Goal: Information Seeking & Learning: Learn about a topic

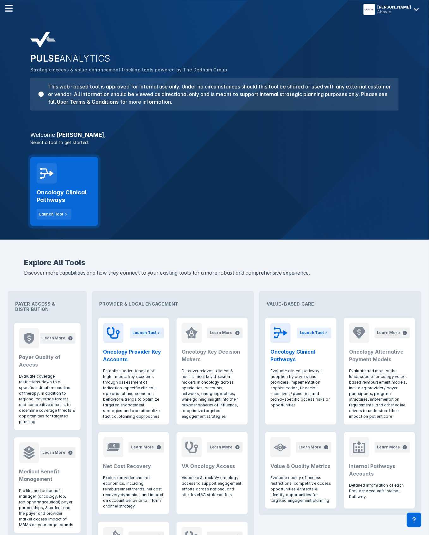
click at [64, 187] on div "Oncology Clinical Pathways Launch Tool" at bounding box center [64, 202] width 55 height 36
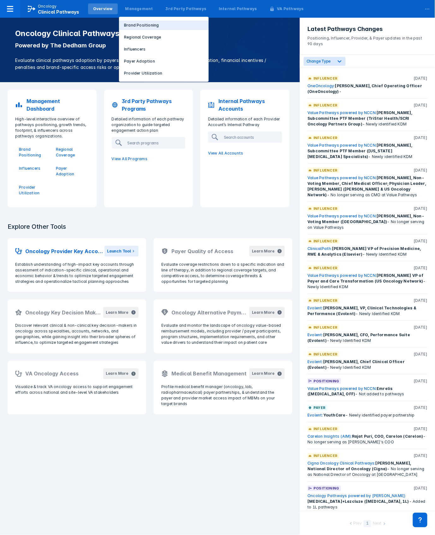
click at [135, 26] on p "Brand Positioning" at bounding box center [141, 25] width 35 height 6
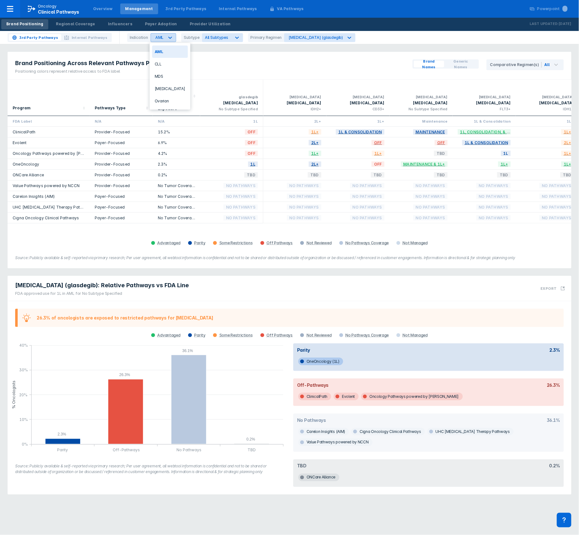
click at [167, 35] on icon at bounding box center [170, 37] width 6 height 6
click at [160, 65] on div "CLL" at bounding box center [170, 64] width 36 height 12
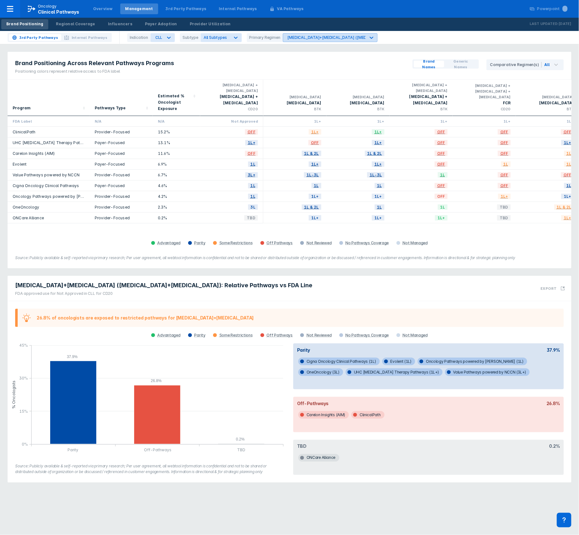
click at [302, 36] on div "[MEDICAL_DATA]+[MEDICAL_DATA] ([MEDICAL_DATA]+[MEDICAL_DATA])" at bounding box center [357, 37] width 138 height 5
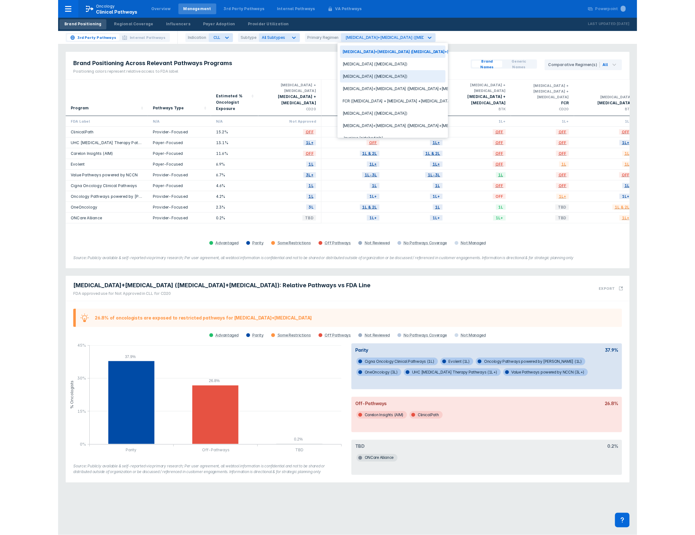
scroll to position [45, 0]
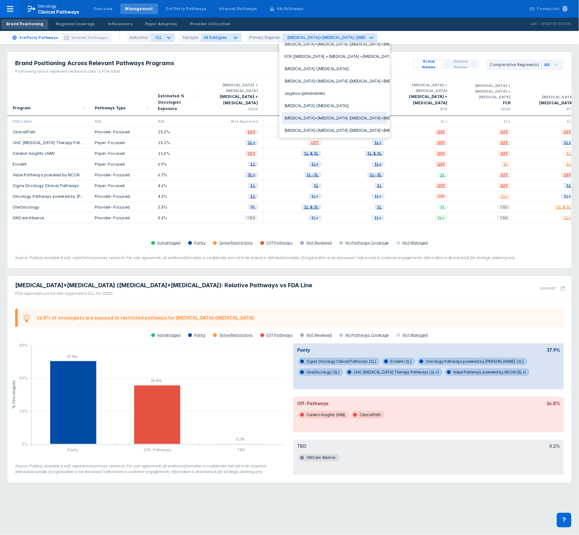
click at [328, 118] on div "[MEDICAL_DATA]+[MEDICAL_DATA] ([MEDICAL_DATA]+[MEDICAL_DATA])" at bounding box center [335, 118] width 106 height 12
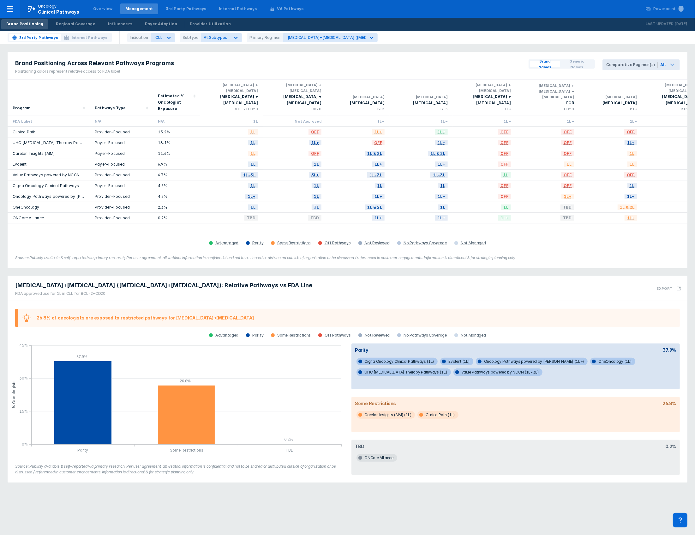
click at [435, 66] on icon at bounding box center [673, 65] width 8 height 8
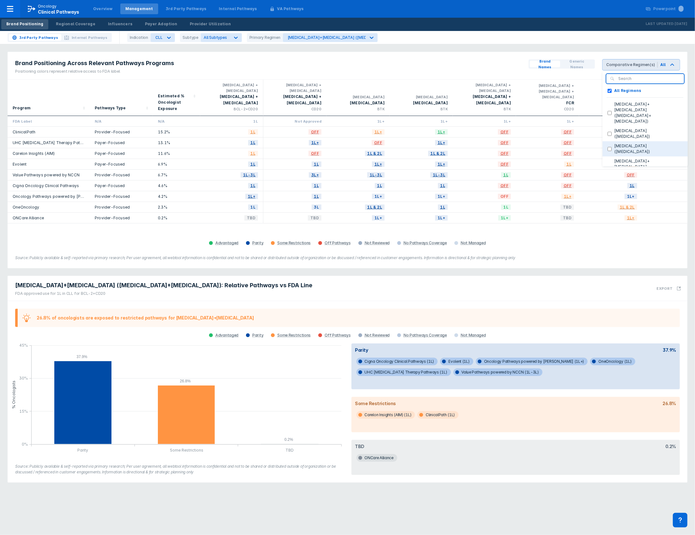
click at [435, 143] on label "[MEDICAL_DATA] ([MEDICAL_DATA])" at bounding box center [647, 148] width 71 height 11
click at [435, 147] on \(acalabrutinib\) "[MEDICAL_DATA] ([MEDICAL_DATA])" at bounding box center [610, 149] width 4 height 4
checkbox \(acalabrutinib\) "true"
checkbox Regimens "false"
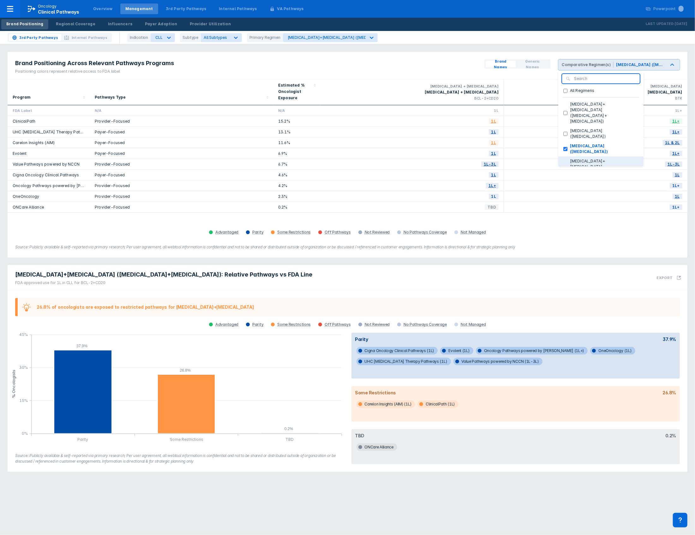
click at [435, 158] on label "[MEDICAL_DATA]+[MEDICAL_DATA] ([MEDICAL_DATA]+[MEDICAL_DATA])" at bounding box center [603, 169] width 71 height 23
click at [435, 168] on \(acalabrutinib\+obinutuzumab\) "[MEDICAL_DATA]+[MEDICAL_DATA] ([MEDICAL_DATA]+[MEDICAL_DATA])" at bounding box center [566, 170] width 4 height 4
checkbox \(acalabrutinib\+obinutuzumab\) "true"
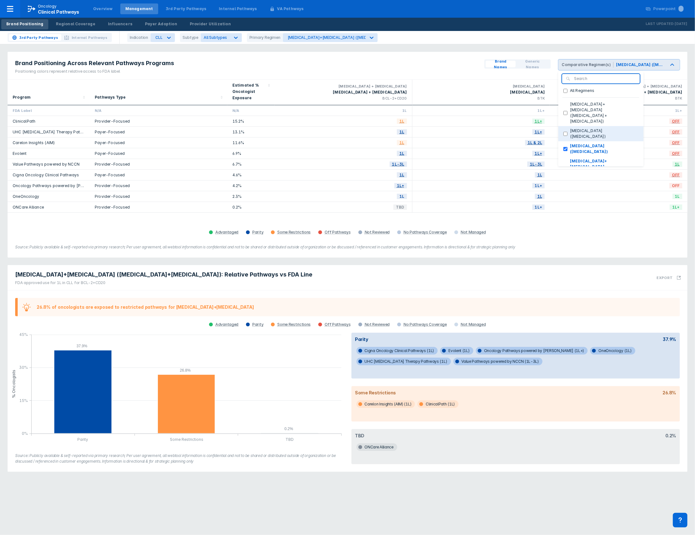
click at [435, 128] on label "[MEDICAL_DATA] ([MEDICAL_DATA])" at bounding box center [603, 133] width 71 height 11
click at [435, 132] on \(zanubrutinib\) "[MEDICAL_DATA] ([MEDICAL_DATA])" at bounding box center [566, 134] width 4 height 4
checkbox \(zanubrutinib\) "true"
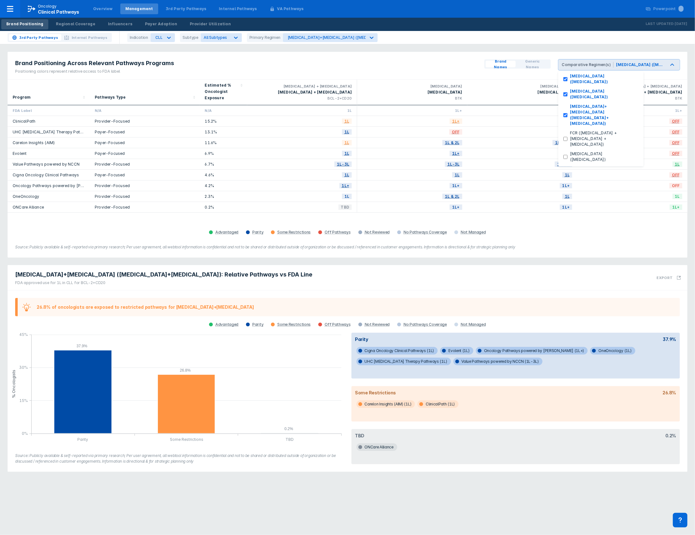
scroll to position [59, 0]
click at [435, 147] on label "[MEDICAL_DATA] ([MEDICAL_DATA])" at bounding box center [603, 152] width 71 height 11
click at [435, 151] on \(ibrutinib\) "[MEDICAL_DATA] ([MEDICAL_DATA])" at bounding box center [566, 153] width 4 height 4
checkbox \(ibrutinib\) "true"
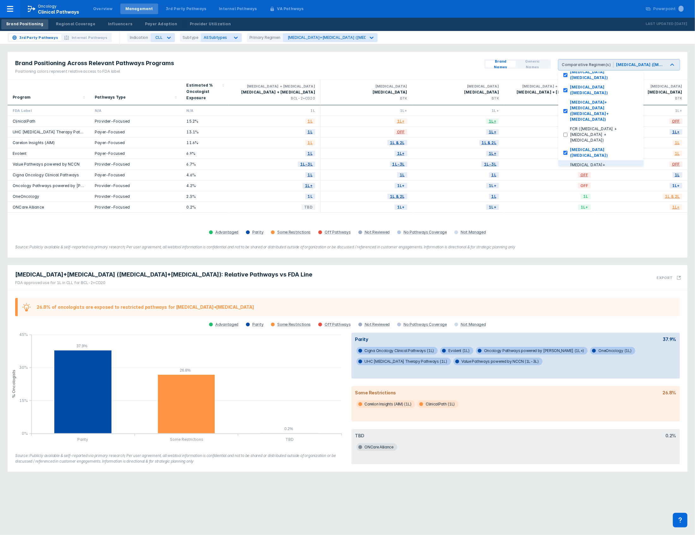
click at [435, 162] on label "[MEDICAL_DATA]+[MEDICAL_DATA] ([MEDICAL_DATA]+[MEDICAL_DATA])" at bounding box center [603, 173] width 71 height 23
click at [435, 172] on \(ibrutinib\+obinutuzumab\) "[MEDICAL_DATA]+[MEDICAL_DATA] ([MEDICAL_DATA]+[MEDICAL_DATA])" at bounding box center [566, 174] width 4 height 4
checkbox \(ibrutinib\+obinutuzumab\) "true"
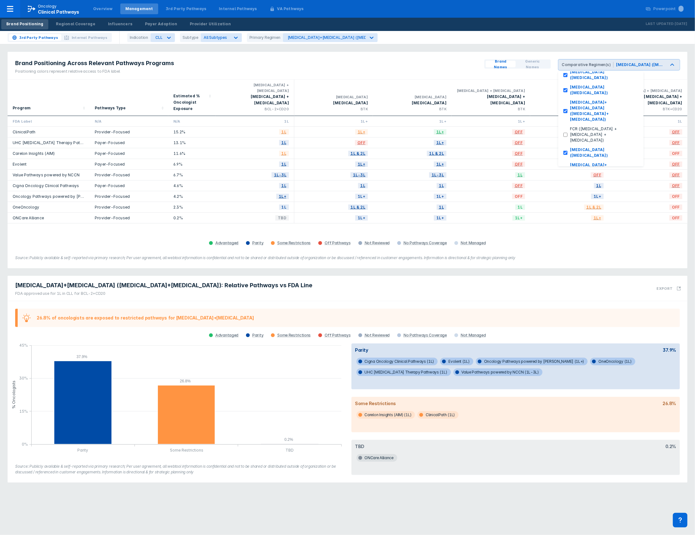
click at [435, 189] on label "Jaypirca (pirtobrutinib)" at bounding box center [592, 192] width 49 height 6
click at [435, 190] on \(pirtobrutinib\) "Jaypirca (pirtobrutinib)" at bounding box center [566, 192] width 4 height 4
checkbox \(pirtobrutinib\) "true"
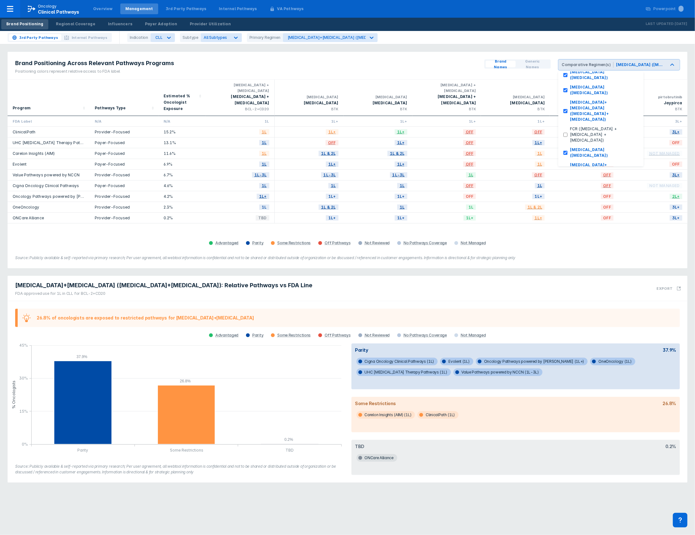
click at [435, 213] on label "[MEDICAL_DATA]+[MEDICAL_DATA] ([MEDICAL_DATA]+[MEDICAL_DATA])" at bounding box center [603, 224] width 71 height 23
click at [435, 223] on \(venetoclax\+rituximab\) "[MEDICAL_DATA]+[MEDICAL_DATA] ([MEDICAL_DATA]+[MEDICAL_DATA])" at bounding box center [566, 225] width 4 height 4
checkbox \(venetoclax\+rituximab\) "true"
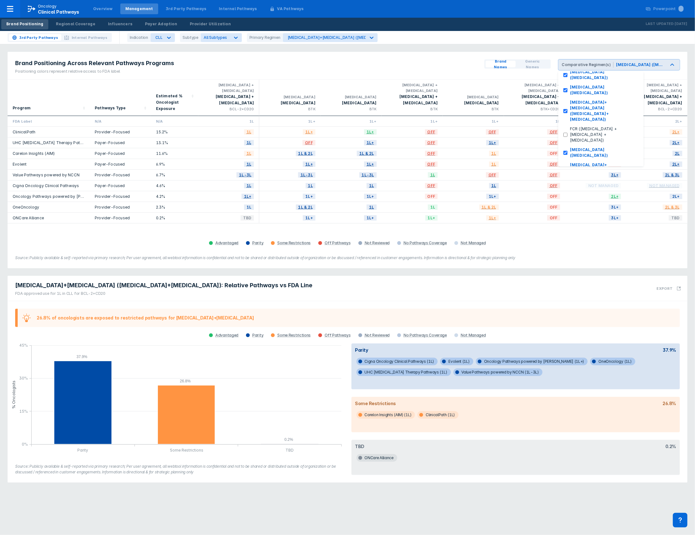
click at [435, 198] on label "[MEDICAL_DATA] ([MEDICAL_DATA])" at bounding box center [603, 203] width 71 height 11
click at [435, 202] on \(venetoclax\) "[MEDICAL_DATA] ([MEDICAL_DATA])" at bounding box center [566, 204] width 4 height 4
checkbox \(venetoclax\) "true"
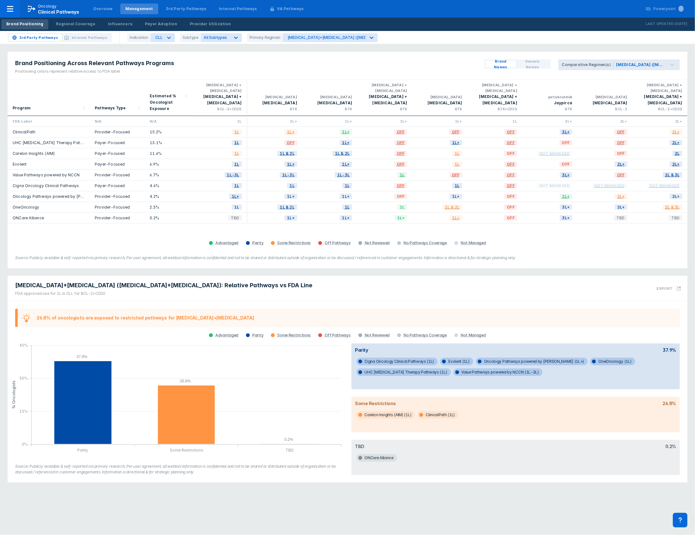
click at [435, 241] on div "Brand Positioning Across Relevant Pathways Programs Positioning colors represen…" at bounding box center [348, 160] width 680 height 216
click at [237, 203] on span "1L" at bounding box center [237, 206] width 10 height 7
